Goal: Navigation & Orientation: Find specific page/section

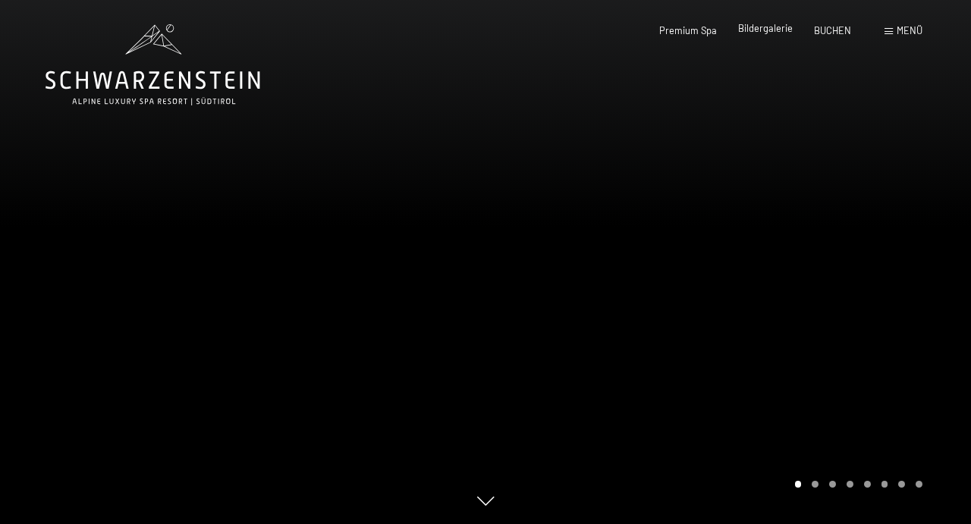
click at [774, 32] on span "Bildergalerie" at bounding box center [765, 28] width 55 height 12
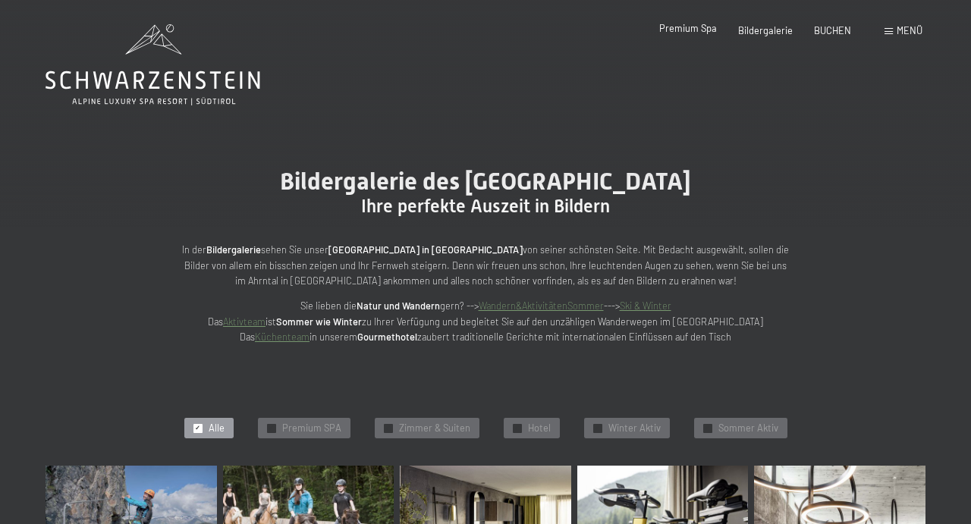
click at [691, 27] on span "Premium Spa" at bounding box center [688, 28] width 58 height 12
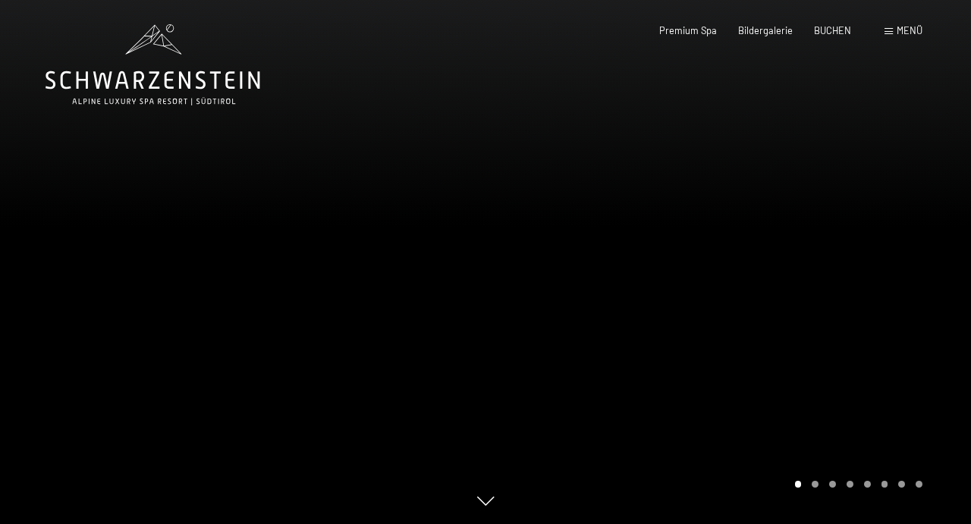
click at [893, 33] on span at bounding box center [889, 31] width 8 height 7
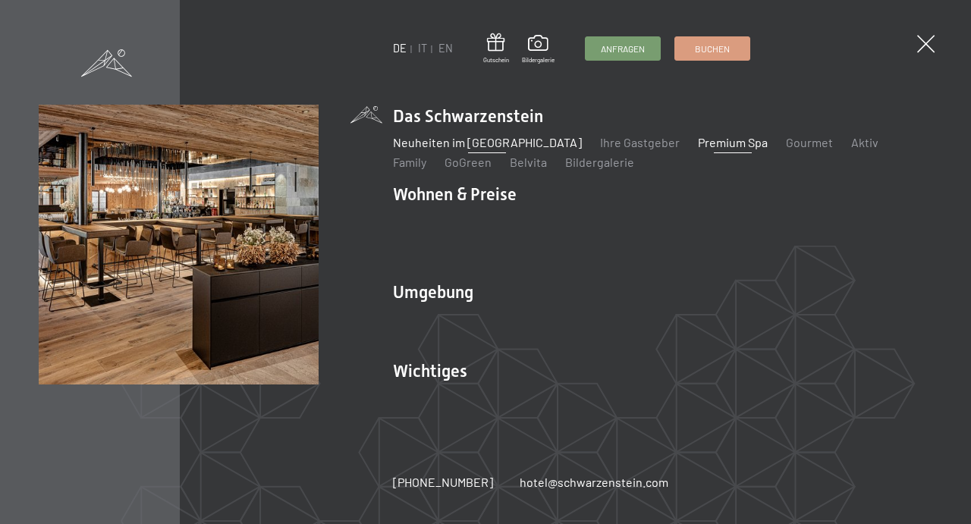
click at [452, 149] on link "Neuheiten im [GEOGRAPHIC_DATA]" at bounding box center [487, 142] width 189 height 14
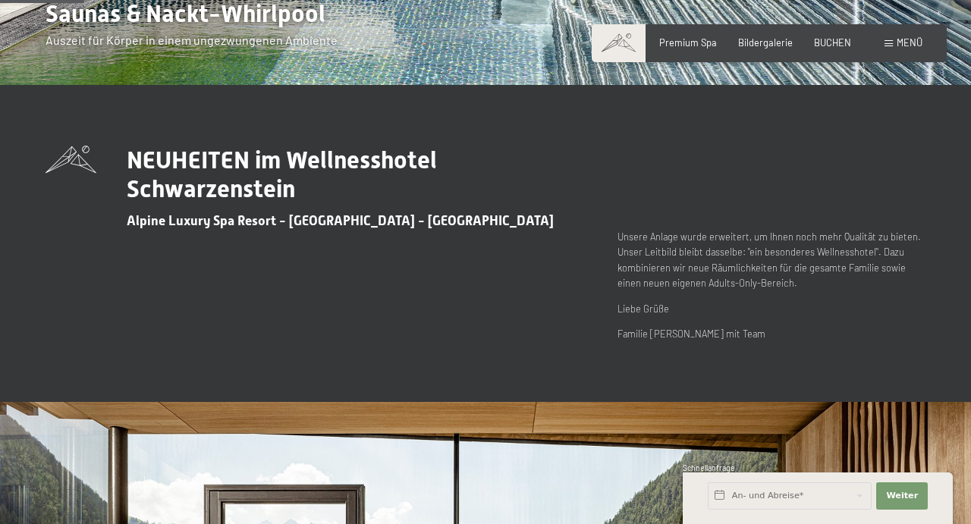
scroll to position [410, 0]
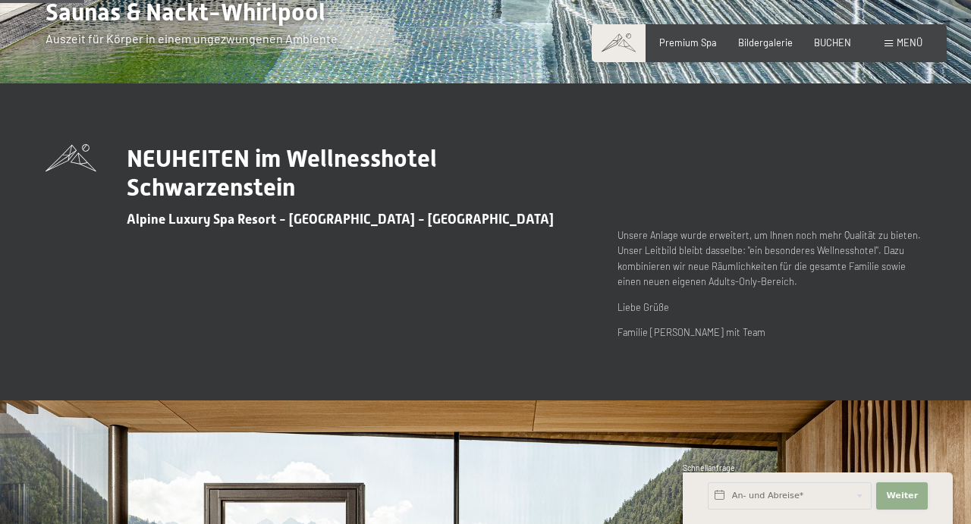
click at [904, 498] on span "Weiter" at bounding box center [902, 496] width 32 height 12
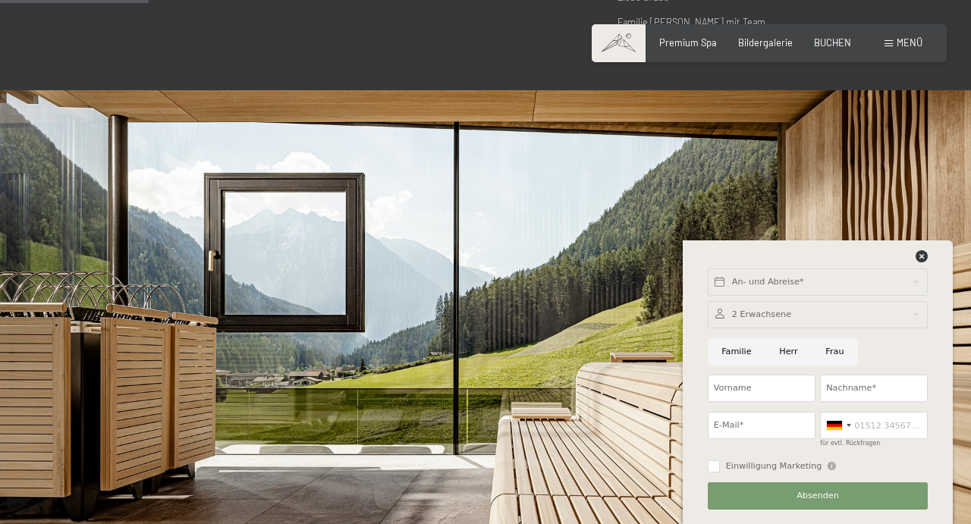
scroll to position [722, 0]
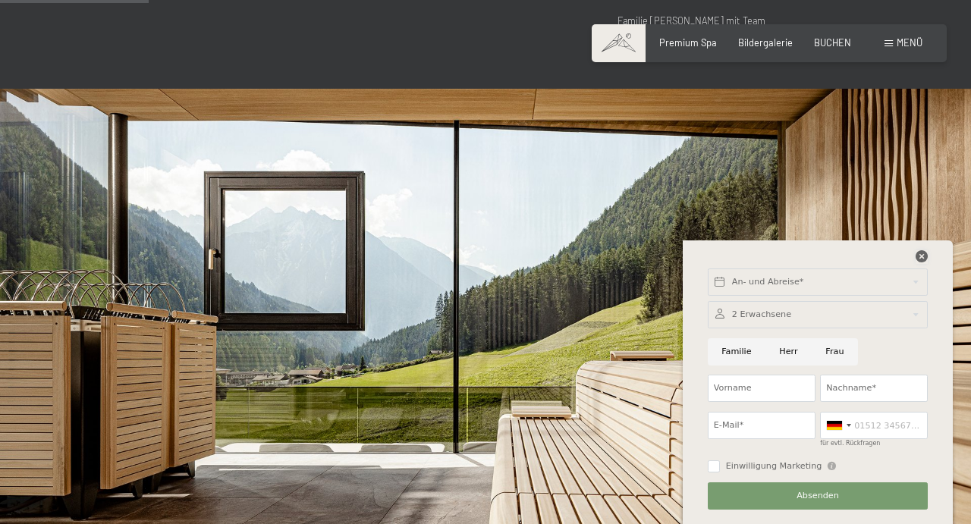
click at [924, 252] on icon at bounding box center [922, 256] width 12 height 12
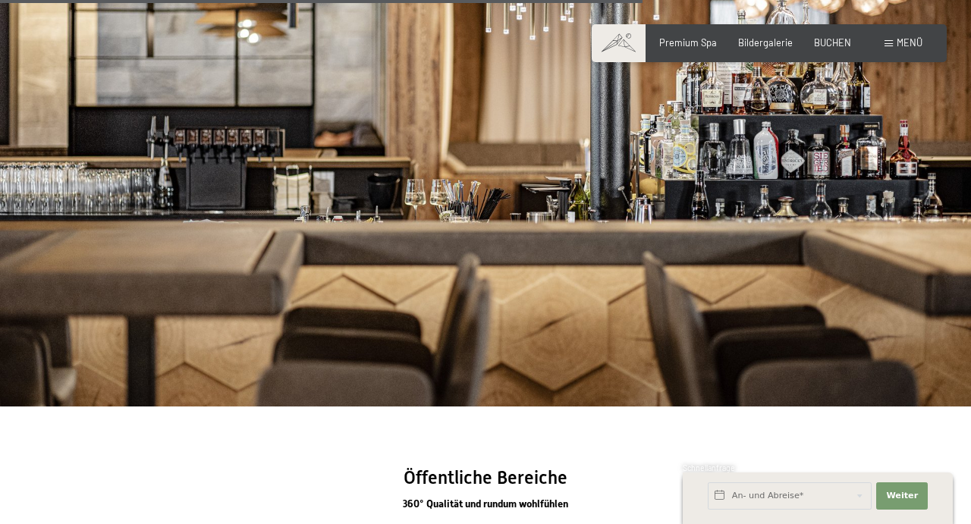
scroll to position [2989, 0]
